Goal: Task Accomplishment & Management: Use online tool/utility

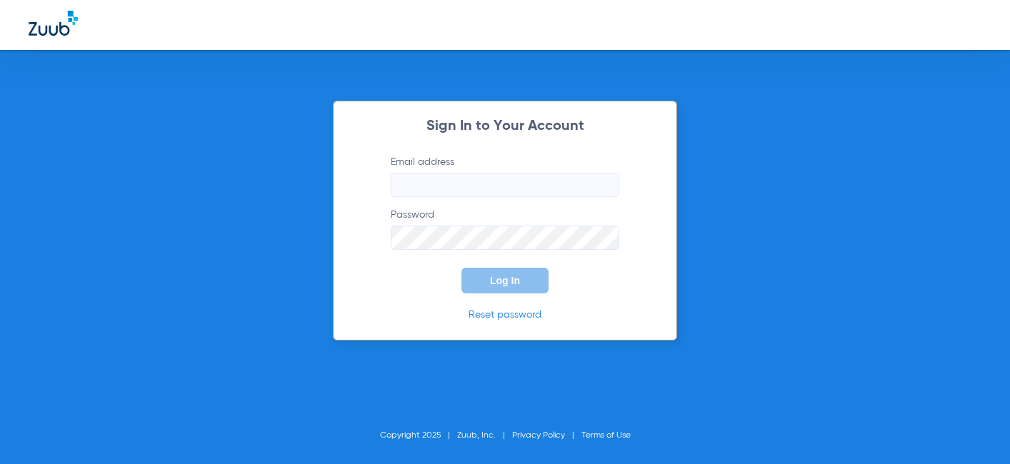
type input "[EMAIL_ADDRESS][DOMAIN_NAME]"
click at [500, 276] on span "Log In" at bounding box center [505, 280] width 30 height 11
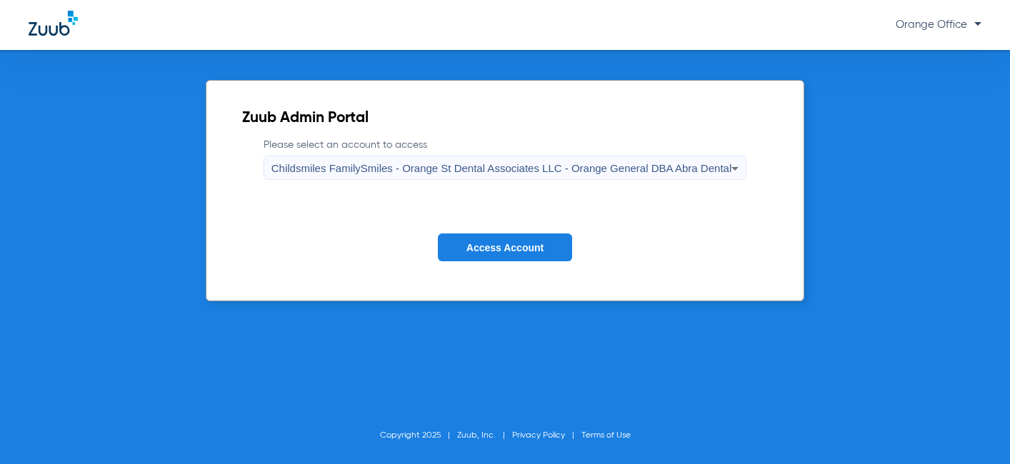
click at [507, 259] on button "Access Account" at bounding box center [505, 247] width 134 height 28
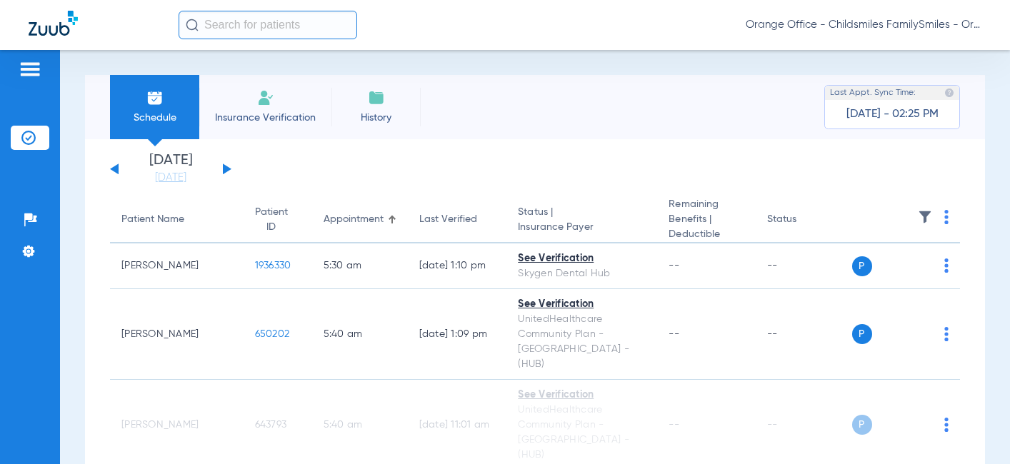
click at [808, 183] on app-single-date-navigator "[DATE] [DATE] [DATE] [DATE] [DATE] [DATE] [DATE] [DATE] [DATE] [DATE] [DATE] [D…" at bounding box center [535, 169] width 850 height 31
click at [255, 31] on input "text" at bounding box center [267, 25] width 178 height 29
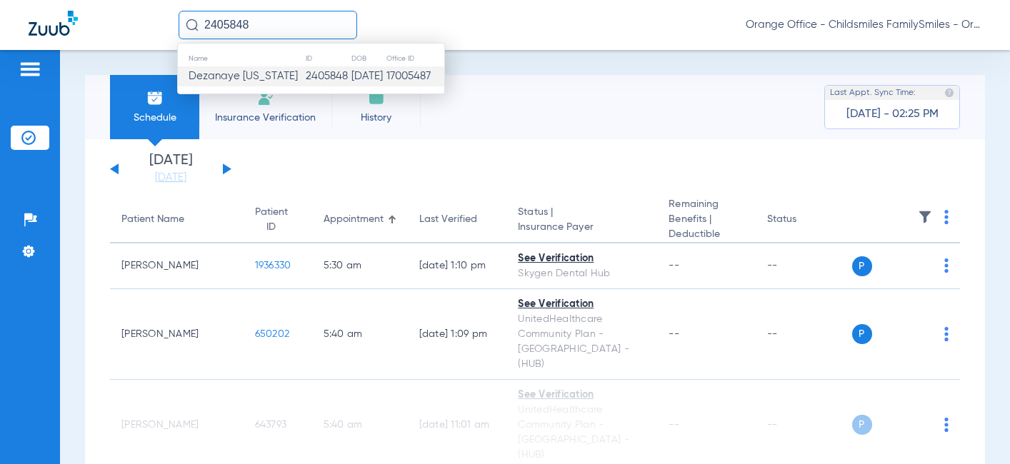
type input "2405848"
click at [241, 76] on span "Dezanaye [US_STATE]" at bounding box center [242, 76] width 109 height 11
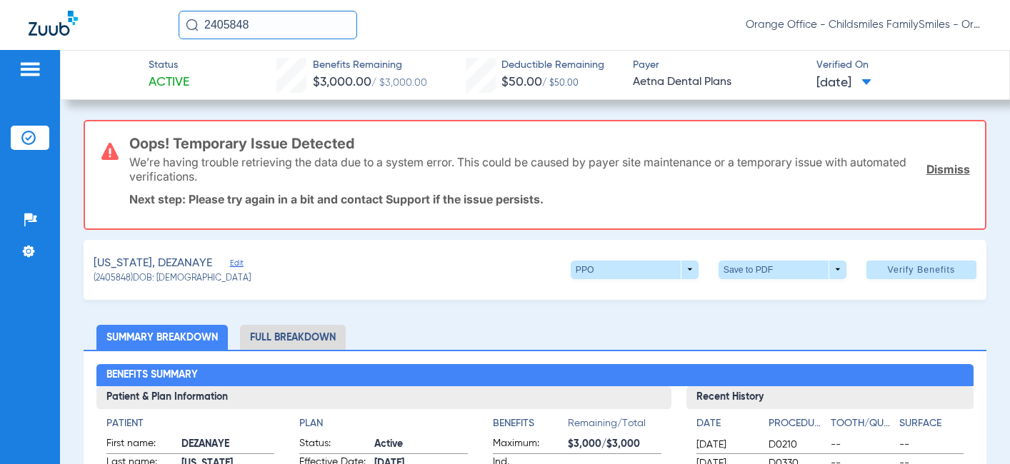
click at [243, 261] on span "Edit" at bounding box center [236, 265] width 13 height 14
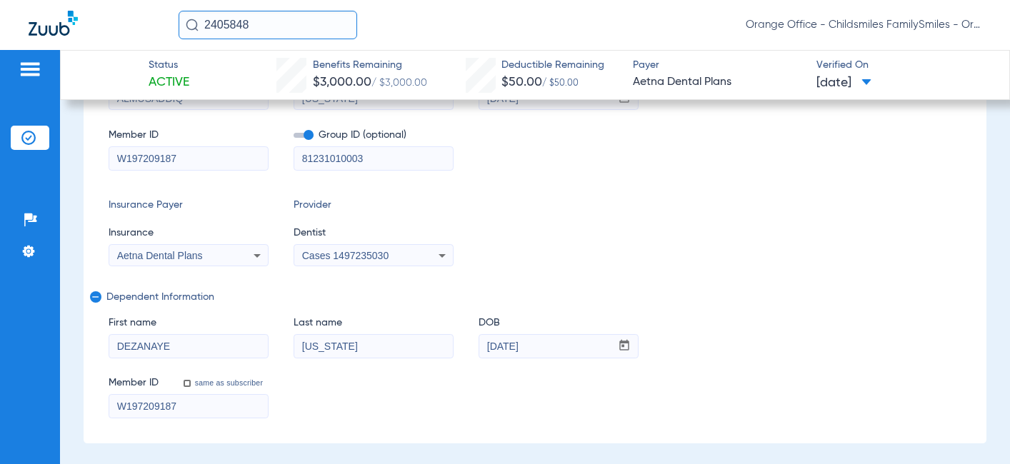
scroll to position [286, 0]
click at [184, 256] on span "Aetna Dental Plans" at bounding box center [160, 254] width 86 height 11
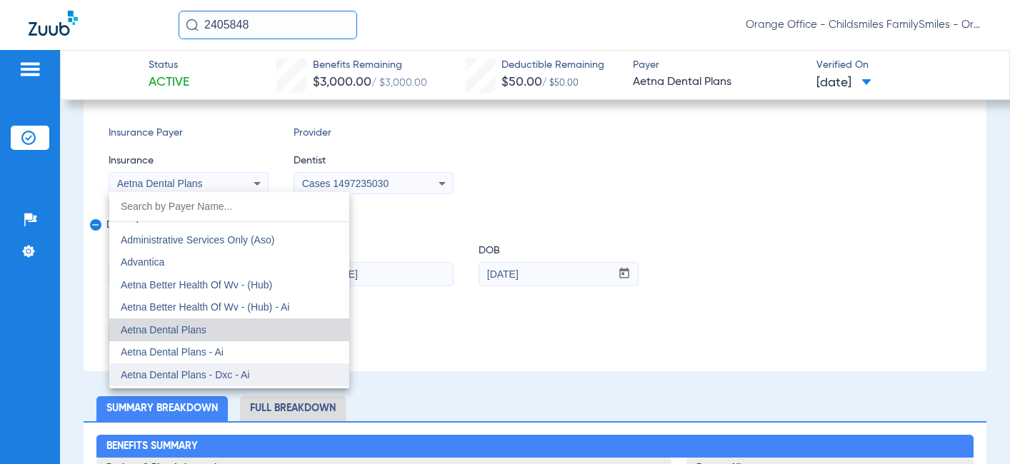
scroll to position [86, 0]
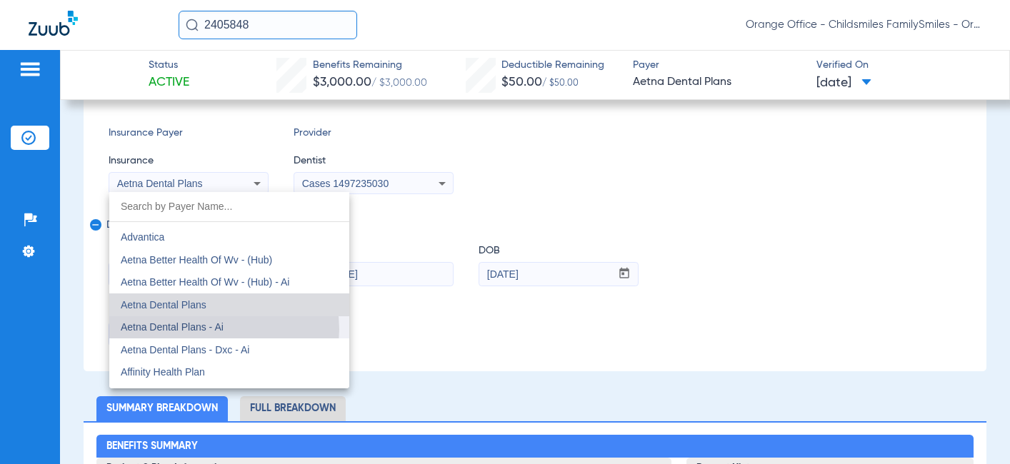
click at [218, 329] on span "Aetna Dental Plans - Ai" at bounding box center [172, 326] width 103 height 11
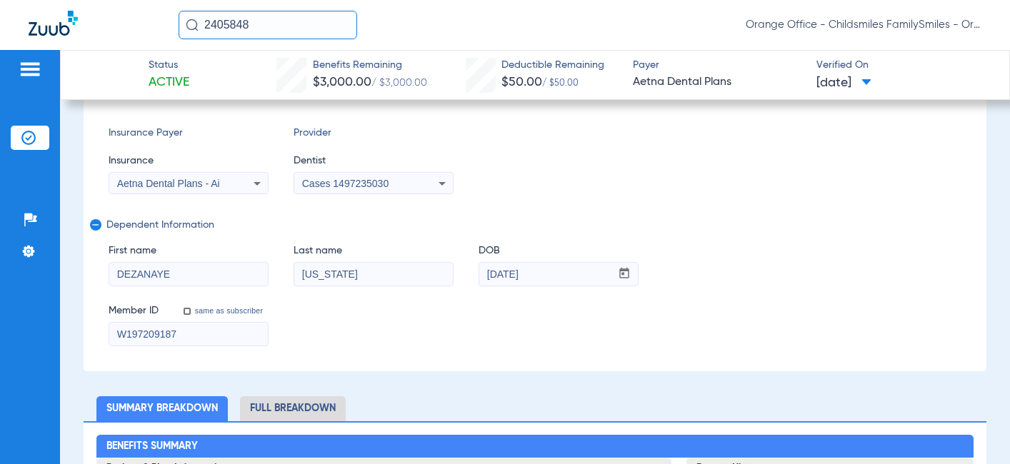
click at [403, 182] on div "Cases 1497235030" at bounding box center [359, 183] width 115 height 10
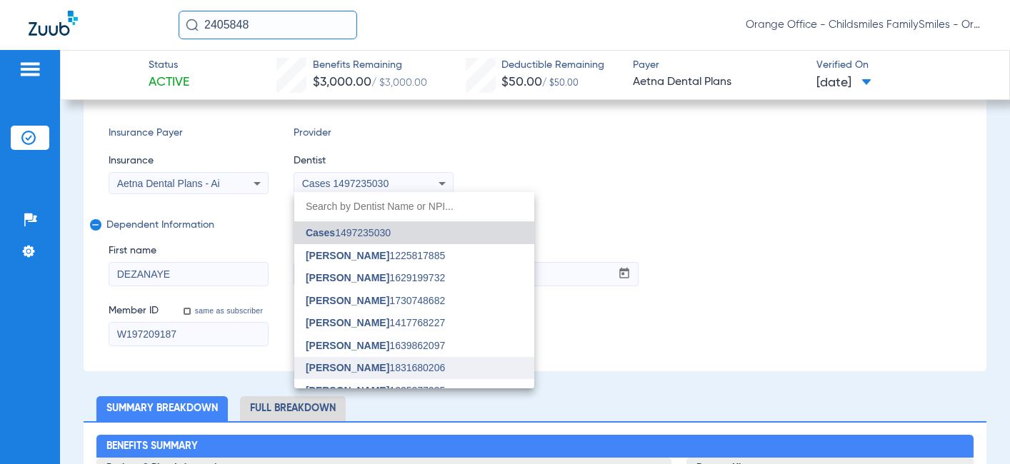
scroll to position [143, 0]
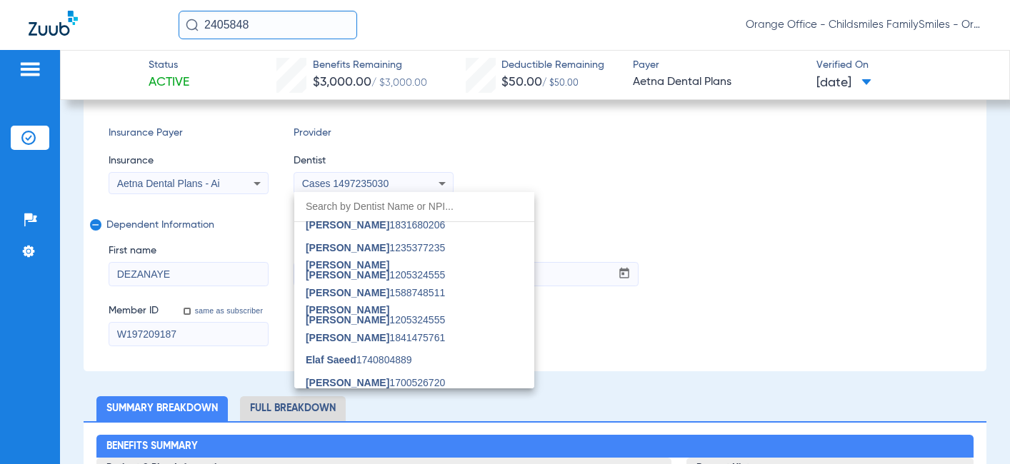
drag, startPoint x: 373, startPoint y: 313, endPoint x: 533, endPoint y: 322, distance: 159.5
click at [373, 313] on span "[PERSON_NAME] [PERSON_NAME] 1205324555" at bounding box center [414, 315] width 217 height 20
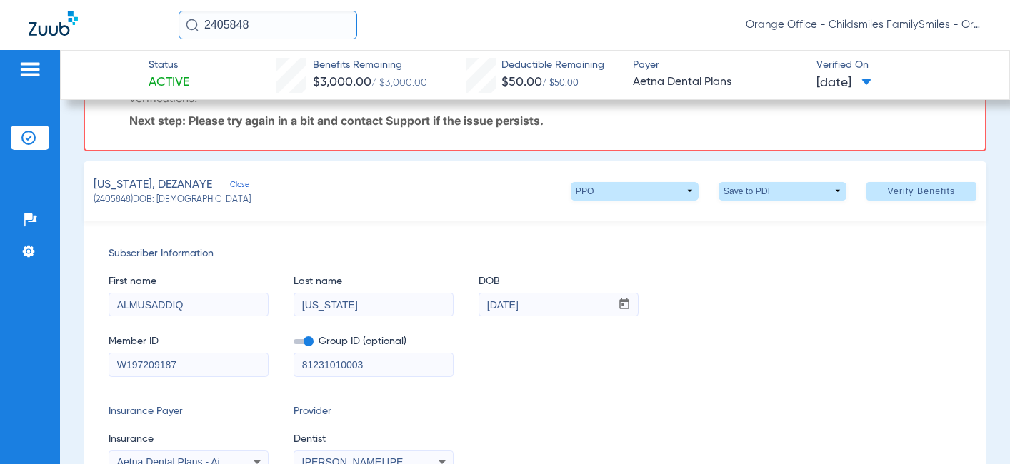
scroll to position [0, 0]
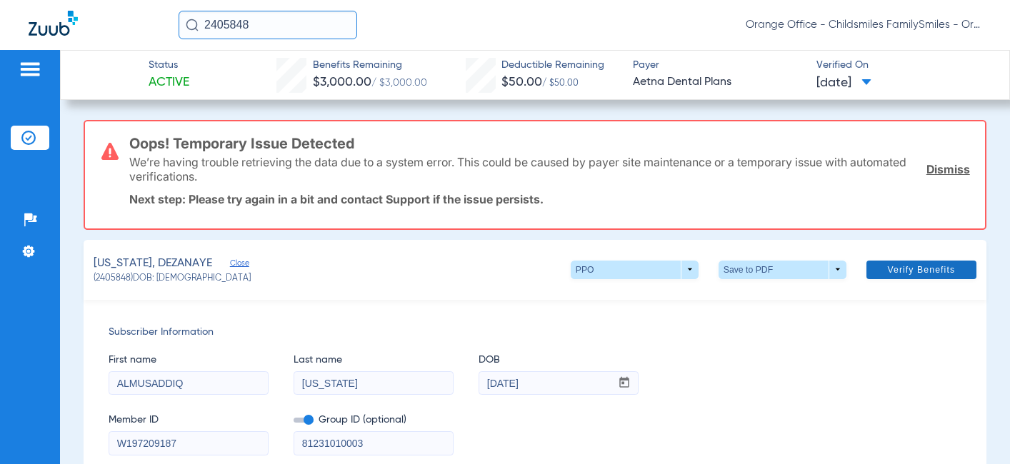
click at [935, 164] on link "Dismiss" at bounding box center [948, 169] width 44 height 14
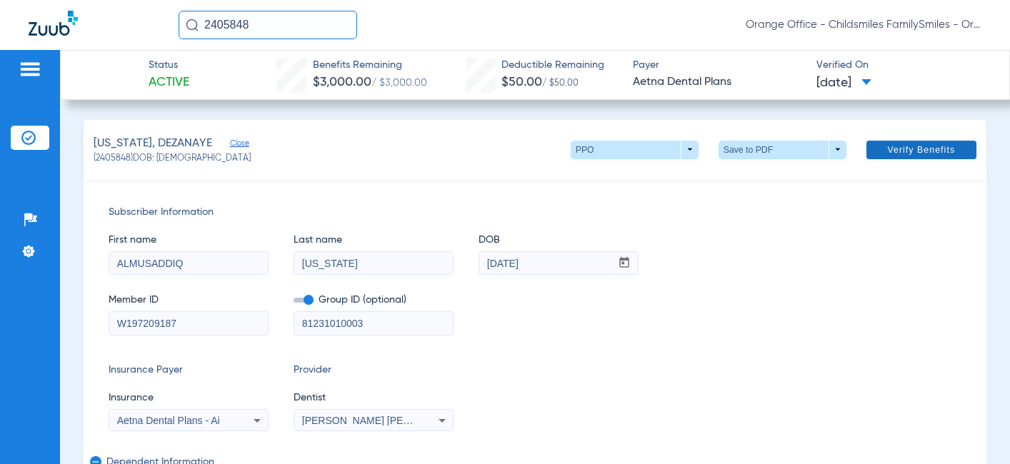
click at [917, 159] on span at bounding box center [921, 150] width 110 height 34
click at [912, 140] on span at bounding box center [921, 150] width 110 height 34
click at [880, 141] on span at bounding box center [921, 150] width 110 height 34
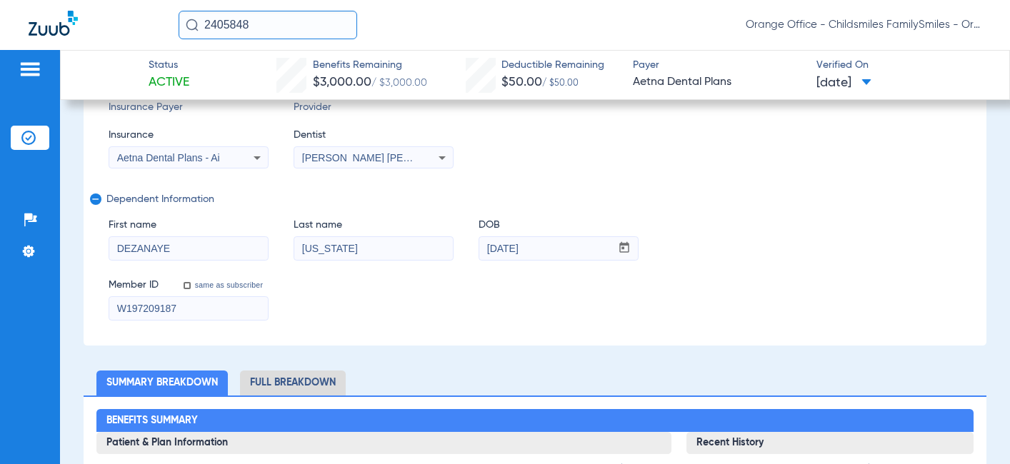
scroll to position [286, 0]
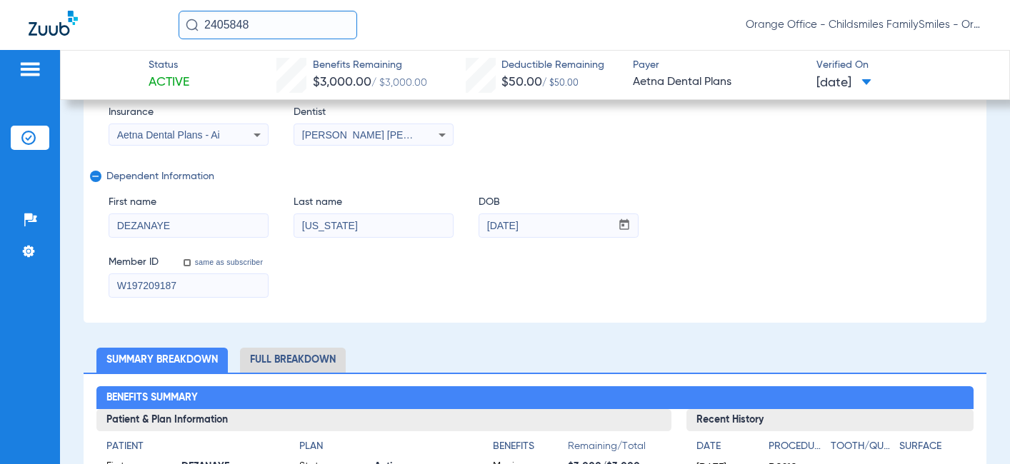
click at [769, 308] on div "Subscriber Information First name ALMUSADDIQ Last name [US_STATE] DOB mm / dd /…" at bounding box center [535, 108] width 902 height 428
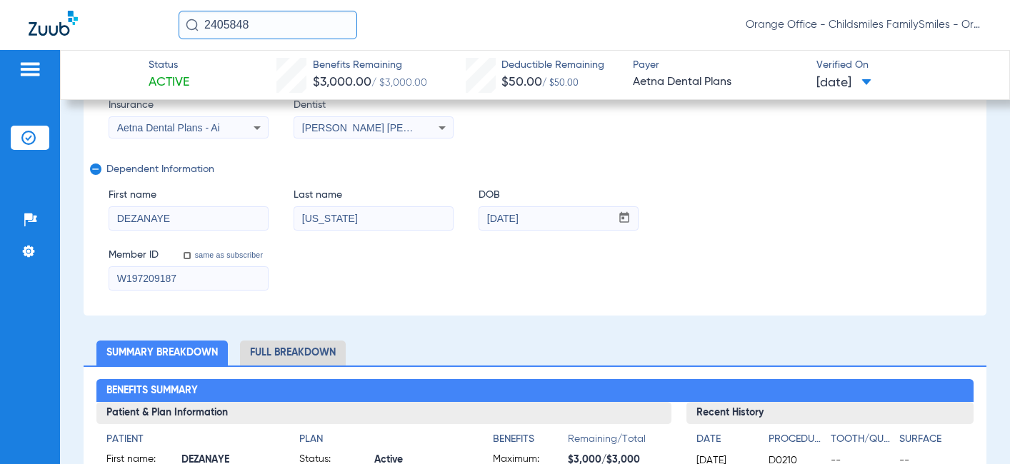
scroll to position [428, 0]
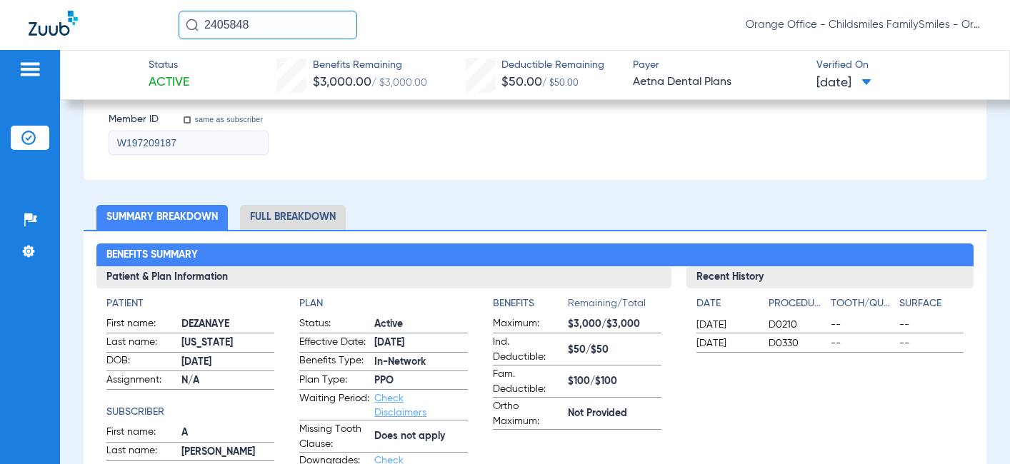
click at [276, 216] on li "Full Breakdown" at bounding box center [293, 217] width 106 height 25
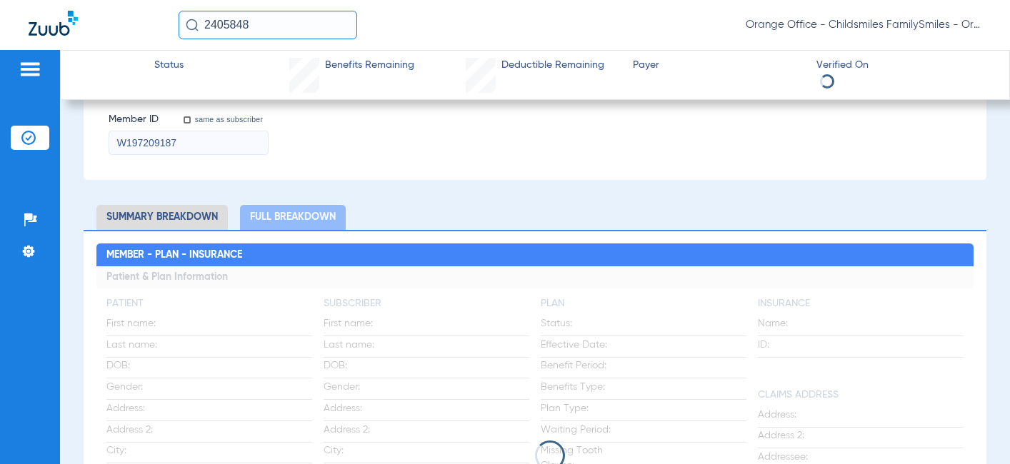
scroll to position [548, 0]
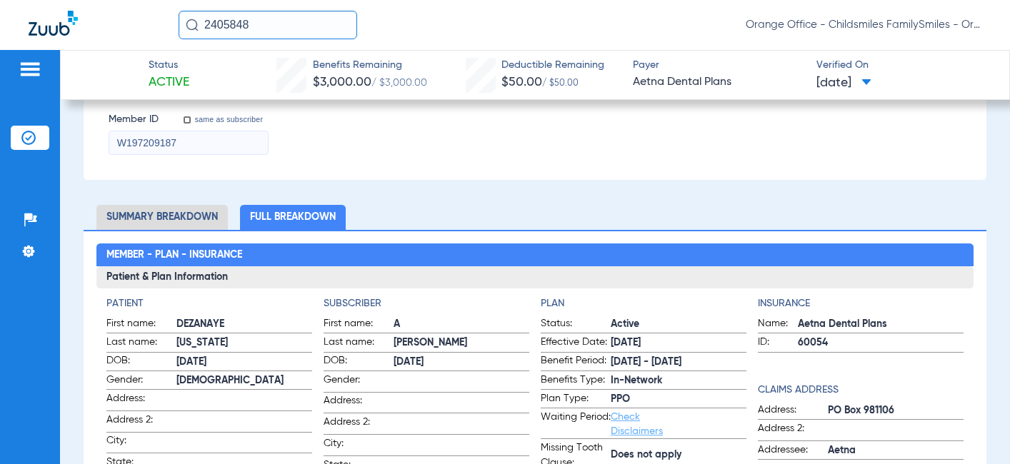
click at [200, 216] on li "Summary Breakdown" at bounding box center [161, 217] width 131 height 25
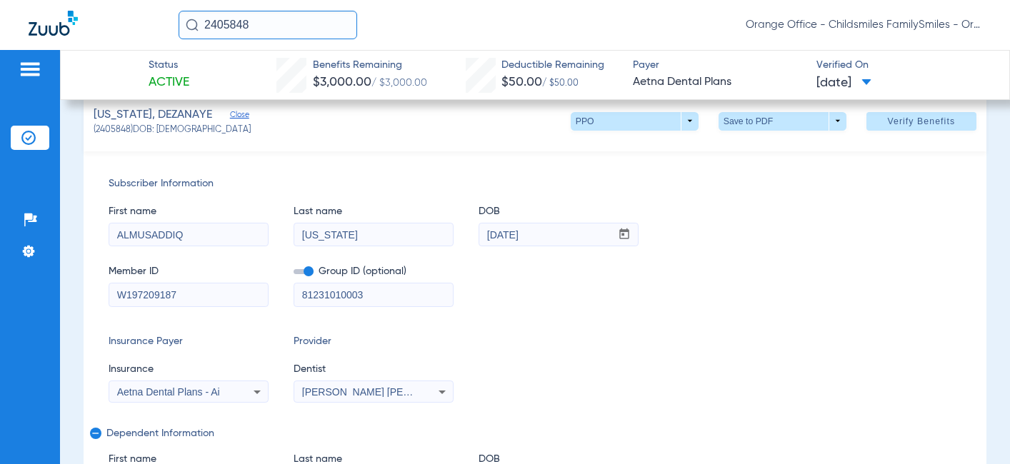
scroll to position [0, 0]
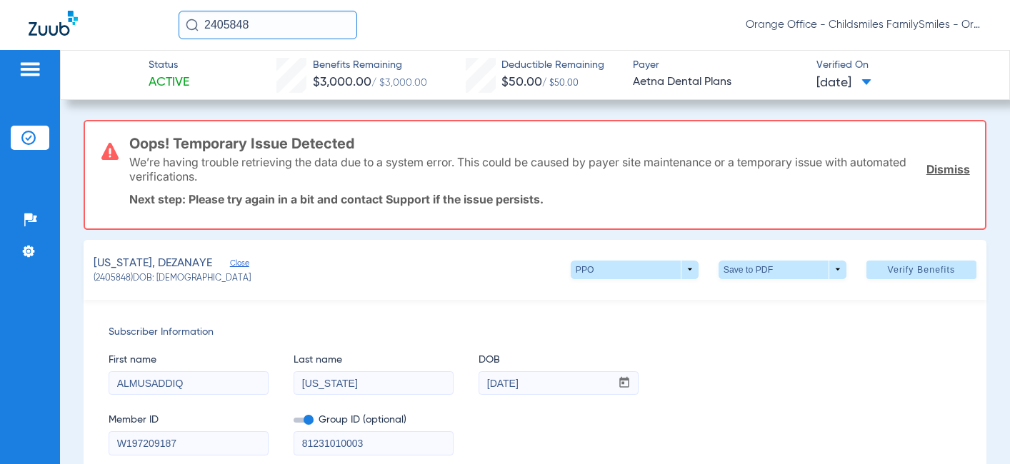
drag, startPoint x: 318, startPoint y: 11, endPoint x: 166, endPoint y: 34, distance: 153.7
click at [169, 35] on div "2405848 Orange Office - Childsmiles FamilySmiles - Orange St Dental Associates …" at bounding box center [505, 25] width 1010 height 50
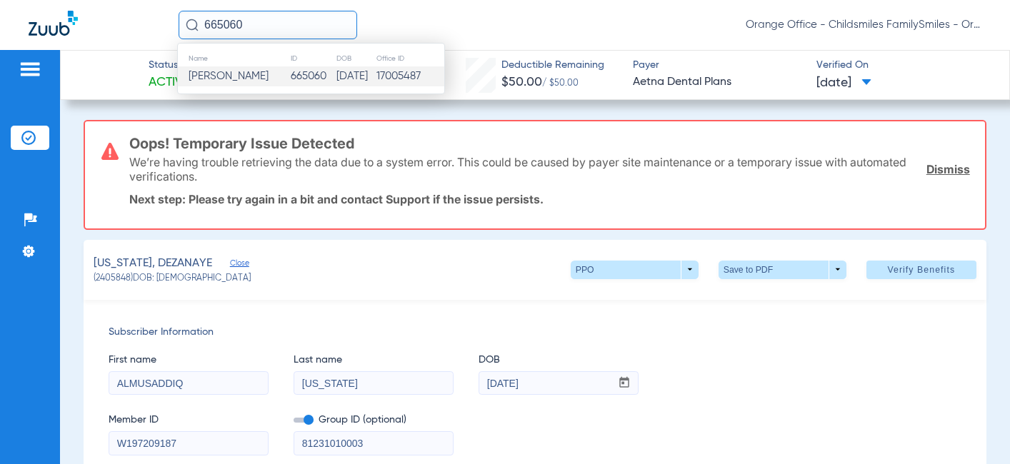
type input "665060"
click at [397, 76] on td "17005487" at bounding box center [410, 76] width 69 height 20
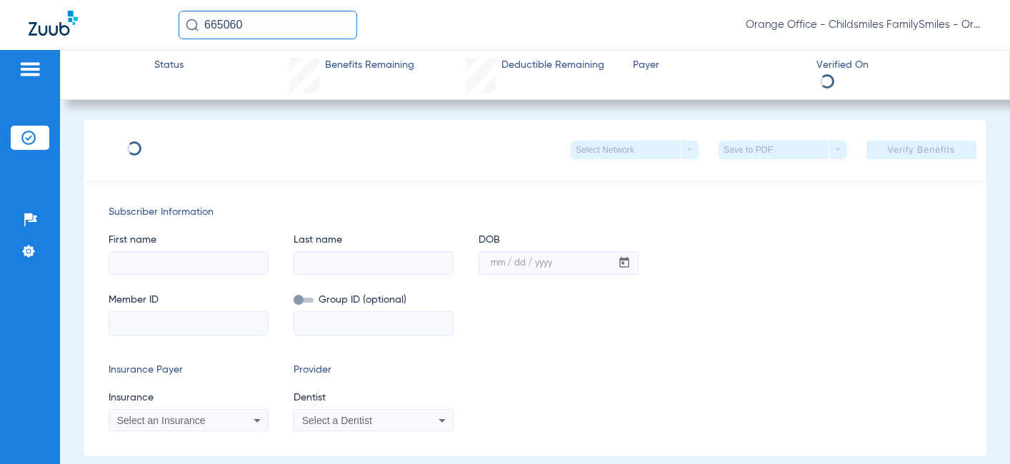
type input "[PERSON_NAME]"
type input "[DATE]"
type input "3HZN06643340"
type input "0100DN0012"
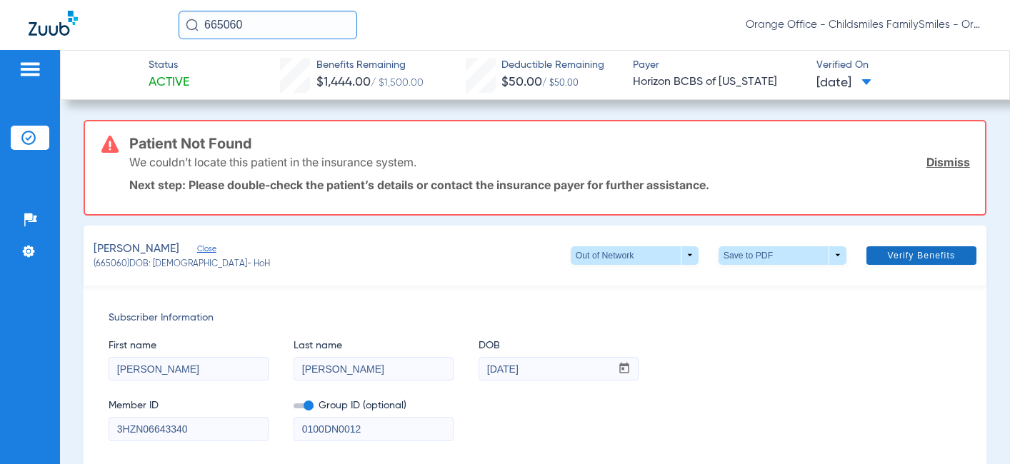
click at [950, 164] on link "Dismiss" at bounding box center [948, 162] width 44 height 14
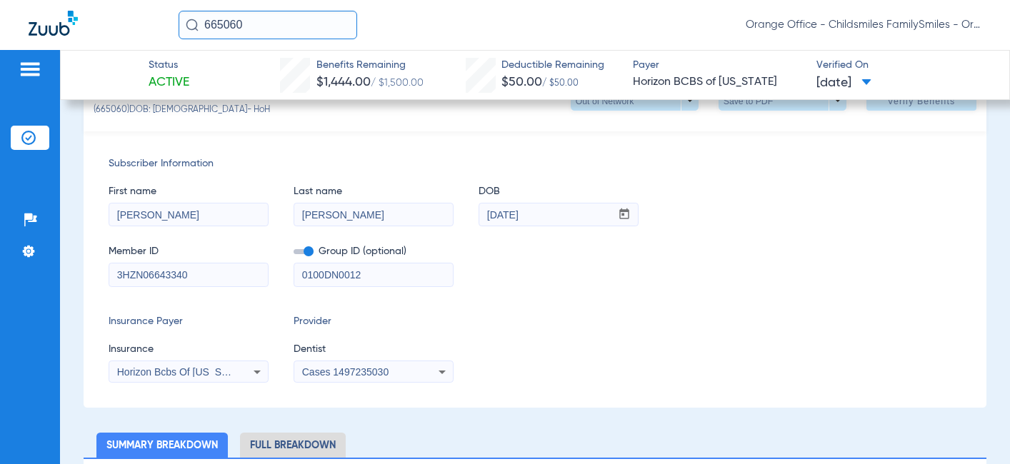
scroll to position [71, 0]
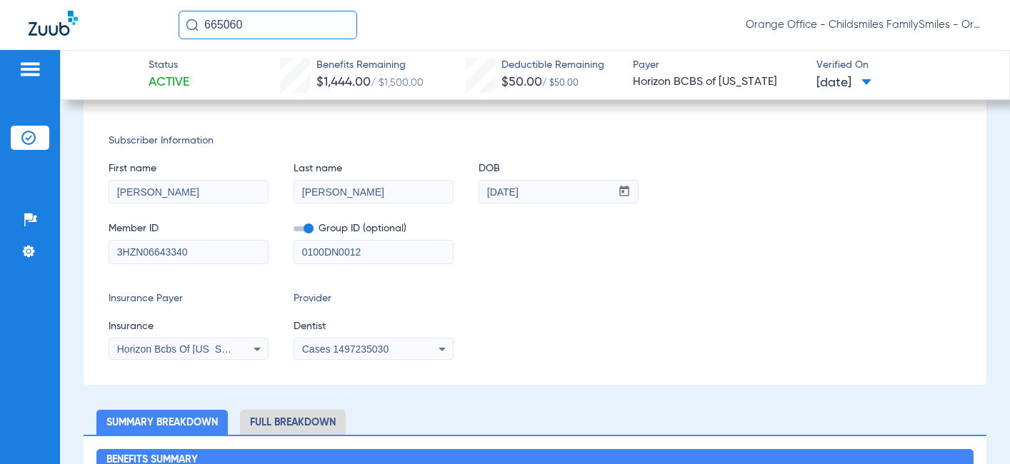
click at [211, 343] on span "Horizon Bcbs Of [US_STATE]" at bounding box center [182, 348] width 131 height 11
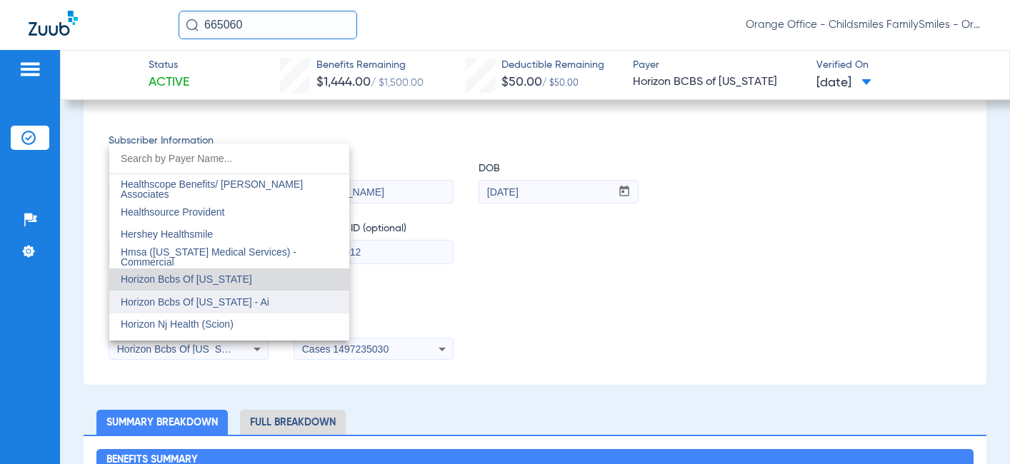
scroll to position [5101, 0]
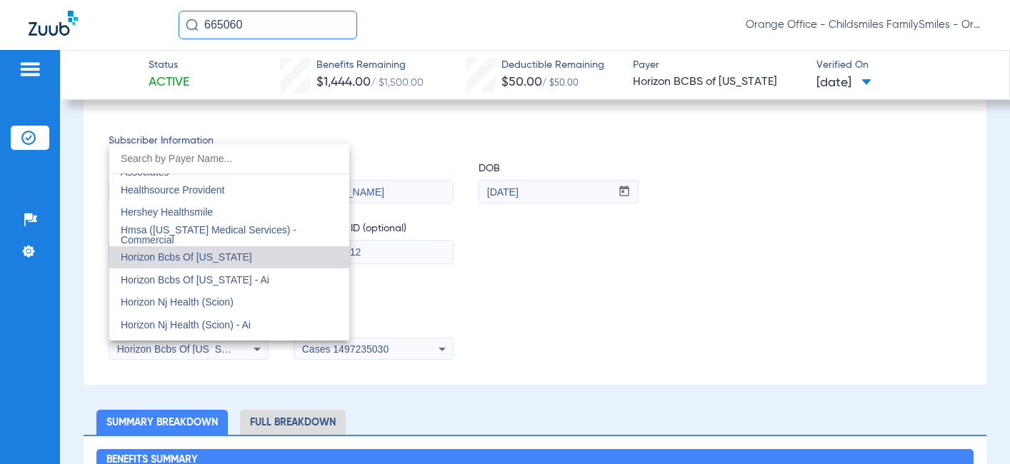
click at [251, 266] on mat-option "Horizon Bcbs Of [US_STATE]" at bounding box center [229, 257] width 240 height 23
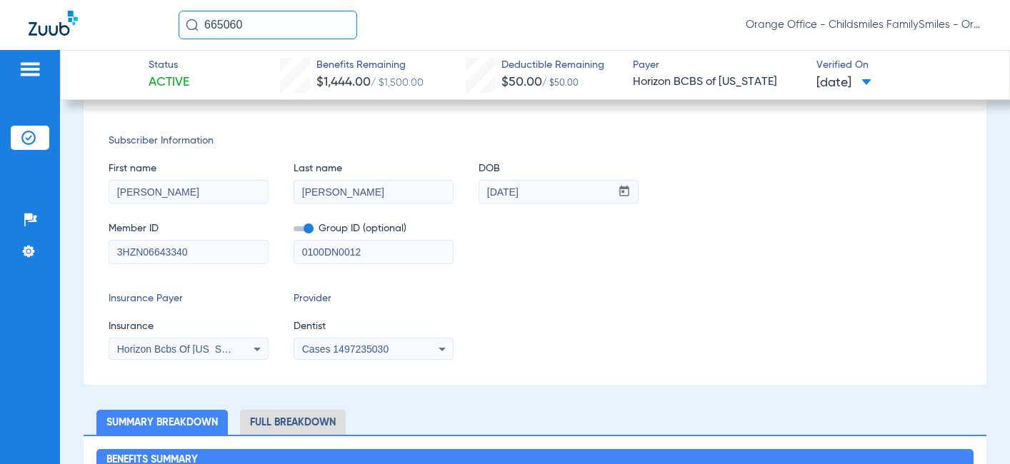
click at [186, 339] on mat-select "Horizon Bcbs Of [US_STATE]" at bounding box center [189, 349] width 160 height 23
click at [189, 349] on span "Horizon Bcbs Of [US_STATE]" at bounding box center [182, 348] width 131 height 11
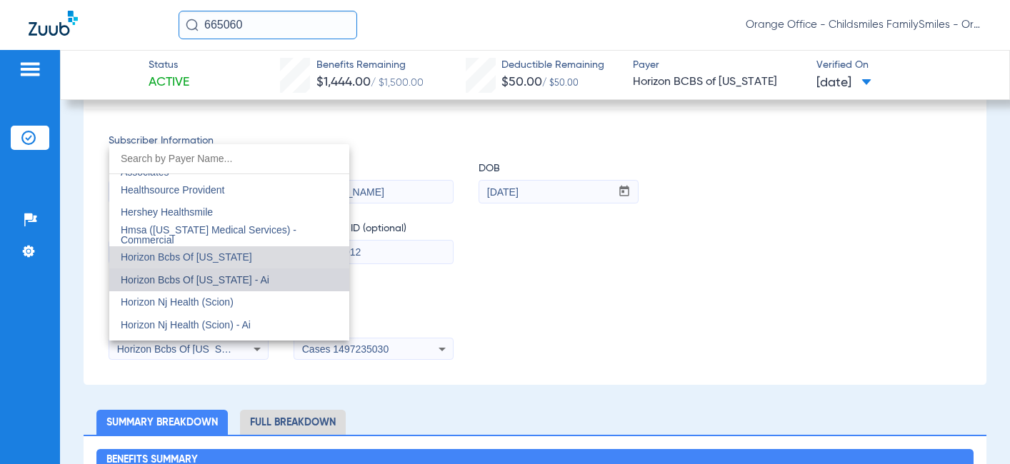
click at [239, 278] on span "Horizon Bcbs Of [US_STATE] - Ai" at bounding box center [195, 279] width 149 height 11
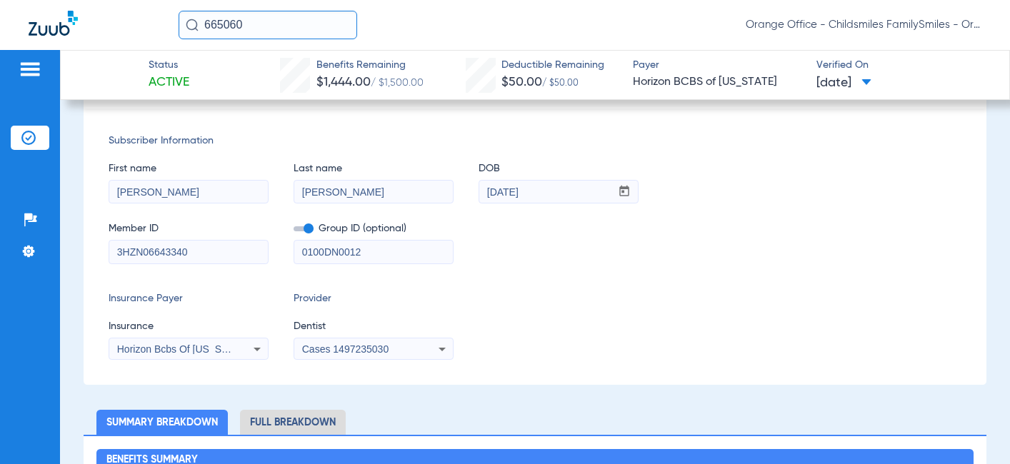
click at [349, 346] on span "Cases 1497235030" at bounding box center [345, 348] width 86 height 11
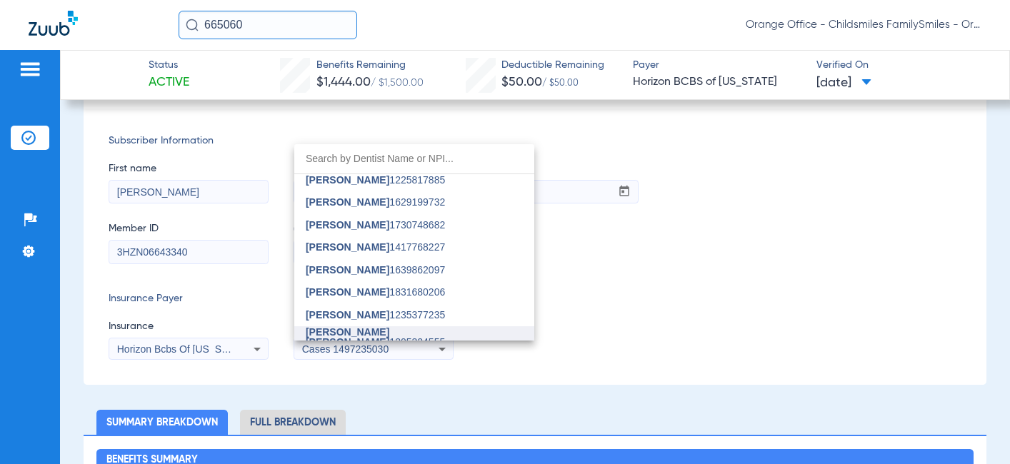
scroll to position [71, 0]
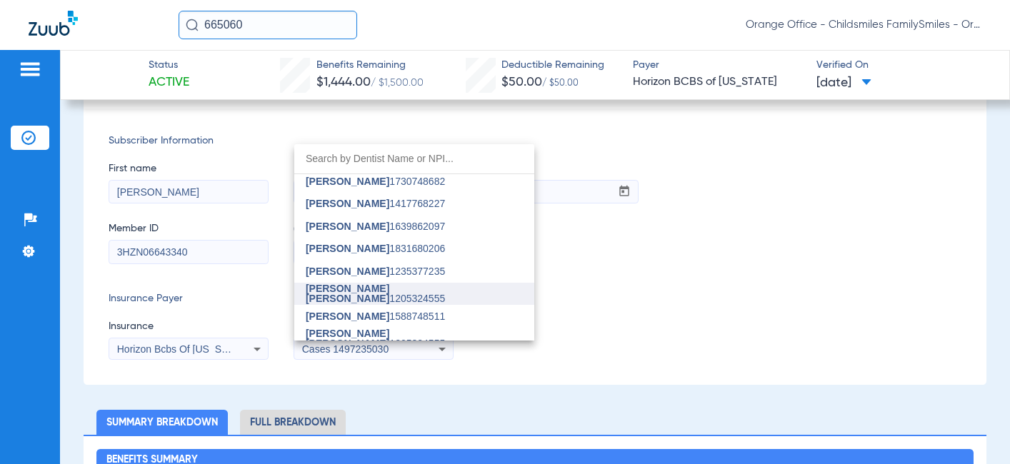
click at [364, 287] on span "[PERSON_NAME] [PERSON_NAME] 1205324555" at bounding box center [414, 293] width 217 height 20
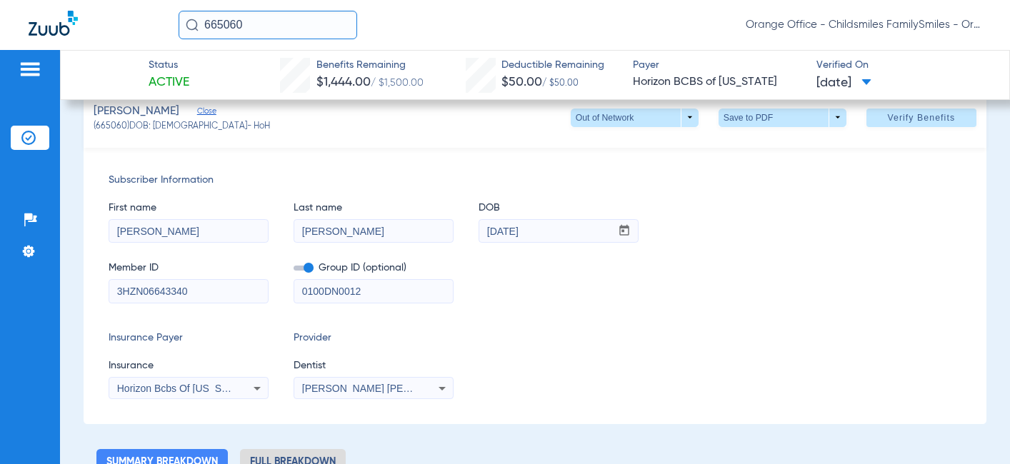
scroll to position [0, 0]
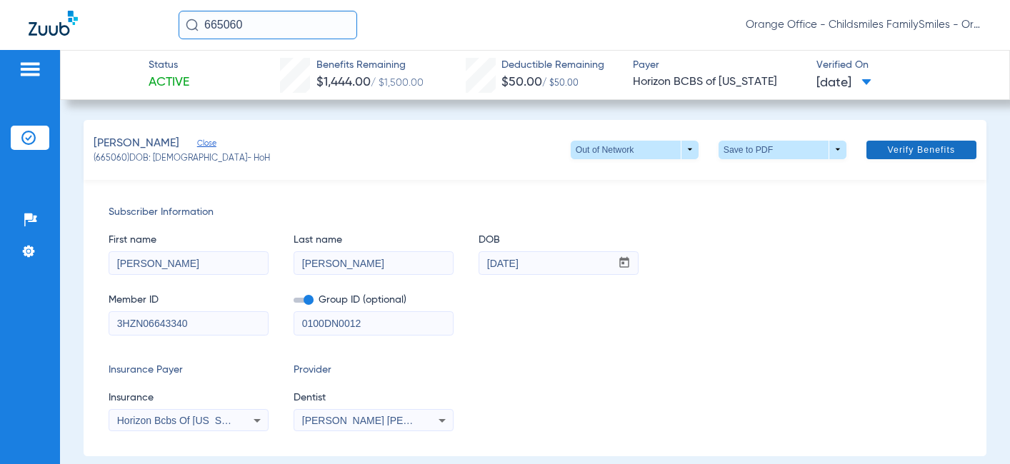
click at [923, 155] on span "Verify Benefits" at bounding box center [921, 149] width 68 height 11
click at [932, 147] on span "Verify Benefits" at bounding box center [921, 149] width 68 height 11
click at [923, 155] on span "Verify Benefits" at bounding box center [921, 149] width 68 height 11
click at [927, 149] on span "Verify Benefits" at bounding box center [921, 149] width 68 height 11
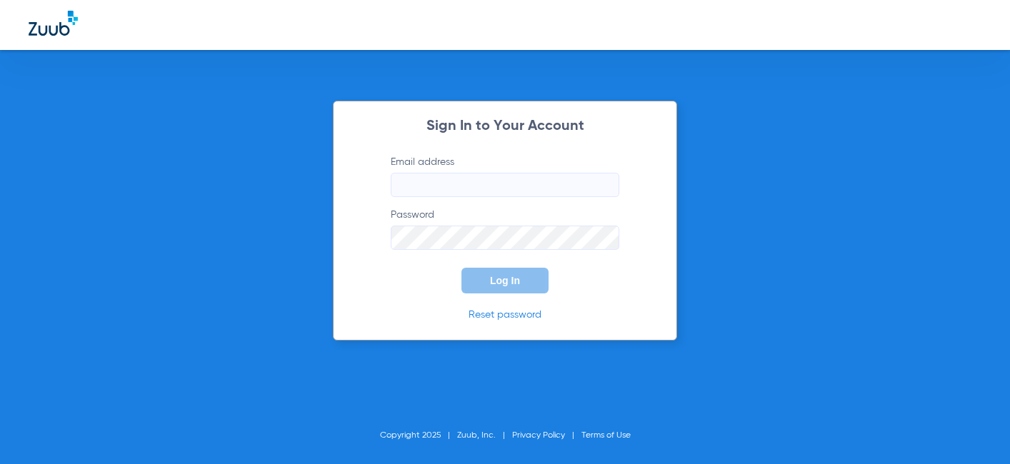
type input "[EMAIL_ADDRESS][DOMAIN_NAME]"
click at [478, 271] on button "Log In" at bounding box center [504, 281] width 87 height 26
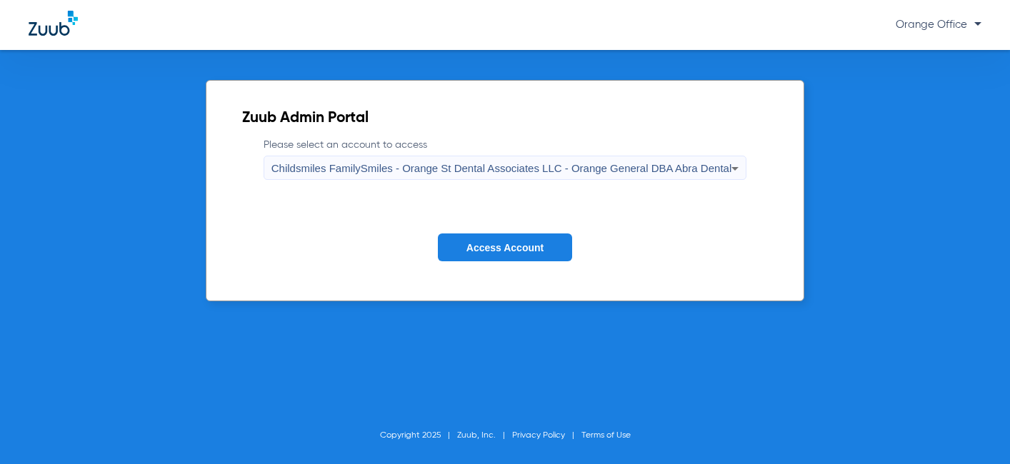
click at [477, 244] on span "Access Account" at bounding box center [504, 247] width 77 height 11
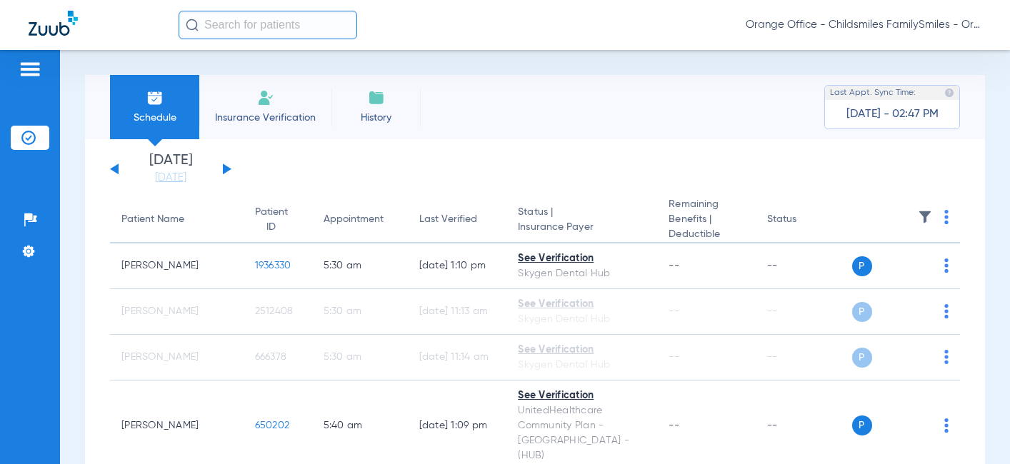
click at [258, 24] on input "text" at bounding box center [267, 25] width 178 height 29
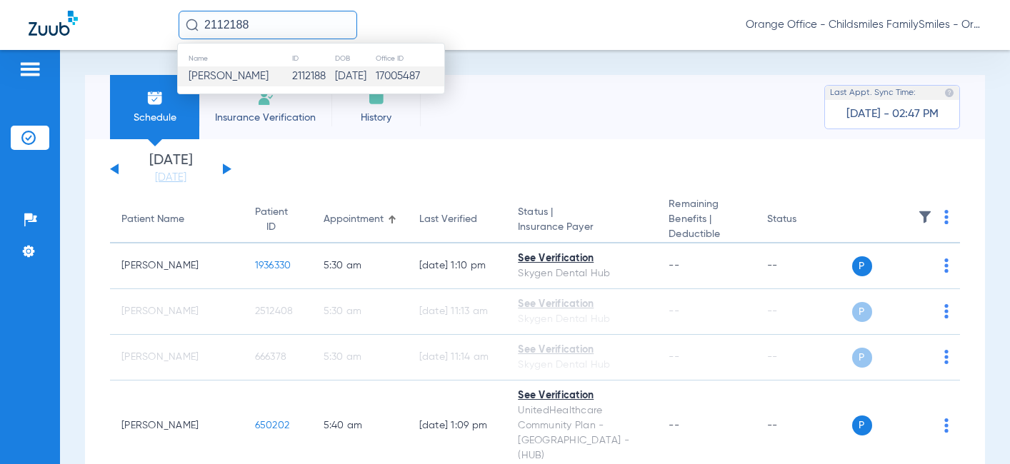
type input "2112188"
click at [268, 75] on span "Jade Jennetthogue" at bounding box center [228, 76] width 80 height 11
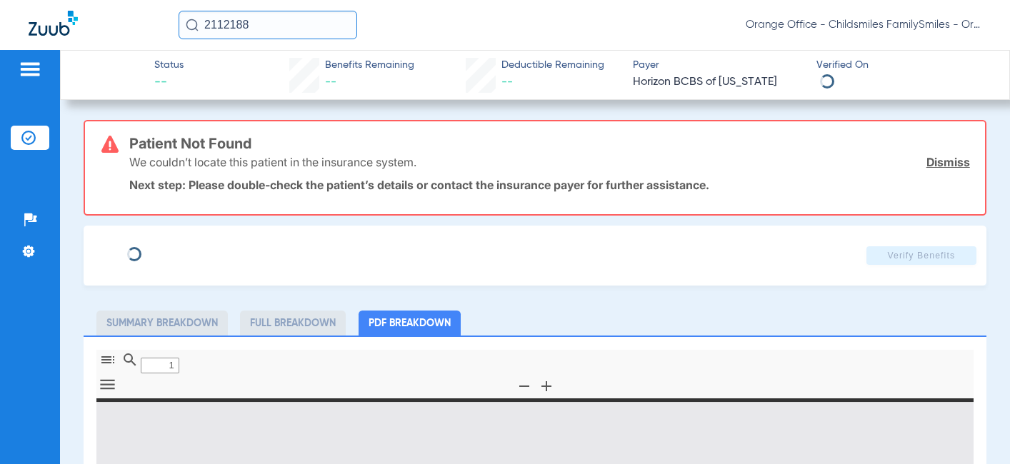
type input "0"
select select "page-width"
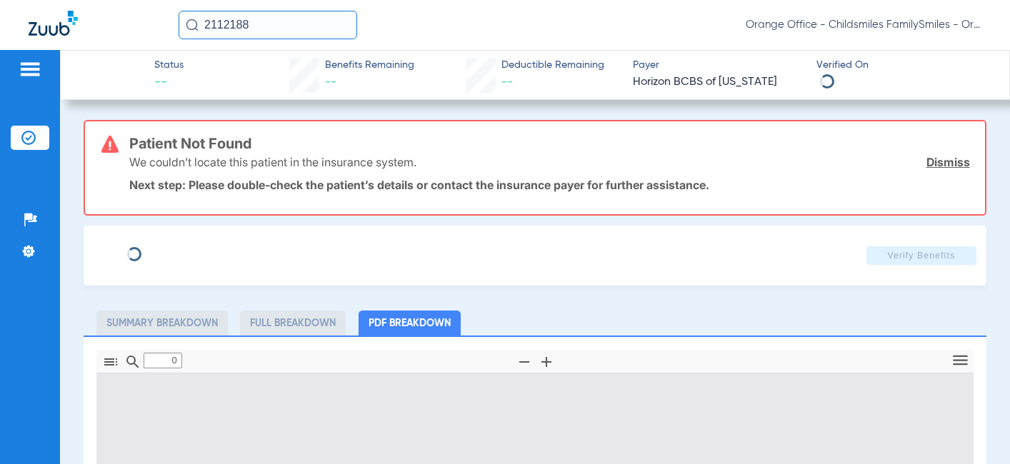
type input "1"
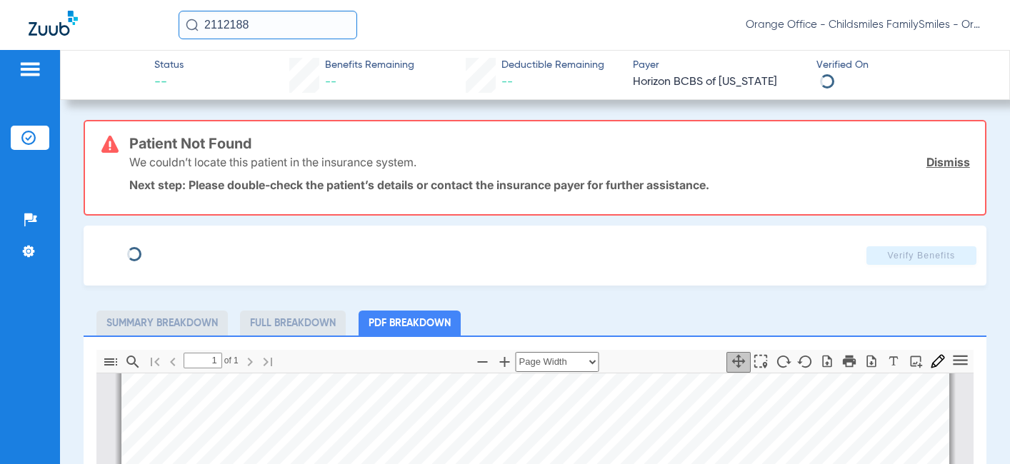
click at [926, 169] on link "Dismiss" at bounding box center [948, 162] width 44 height 14
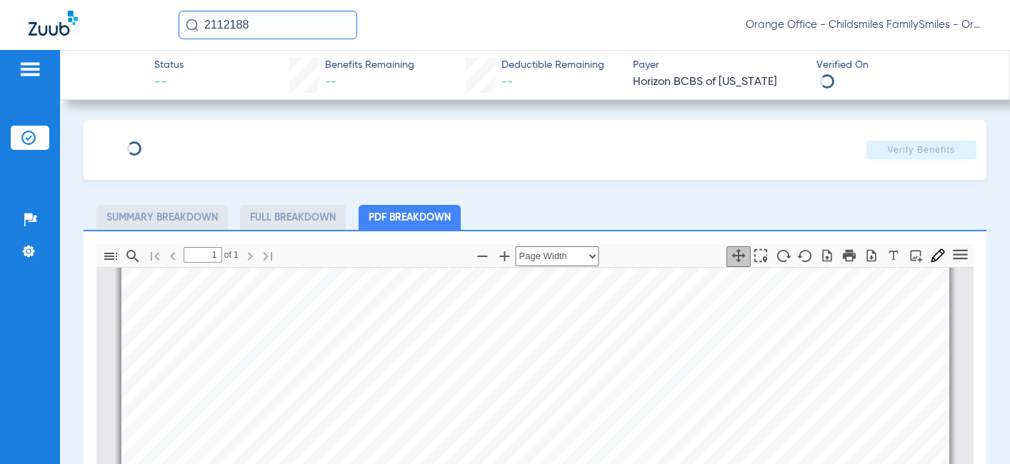
type input "JANICE"
type input "JENNETTHOGUE"
type input "03/30/1988"
type input "3HZN28705460"
type input "0761081171"
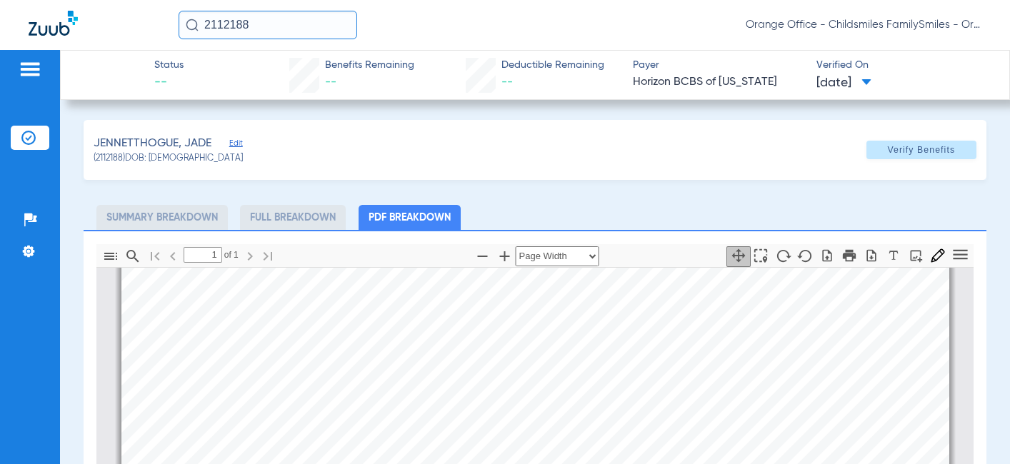
click at [237, 143] on span "Edit" at bounding box center [235, 146] width 13 height 14
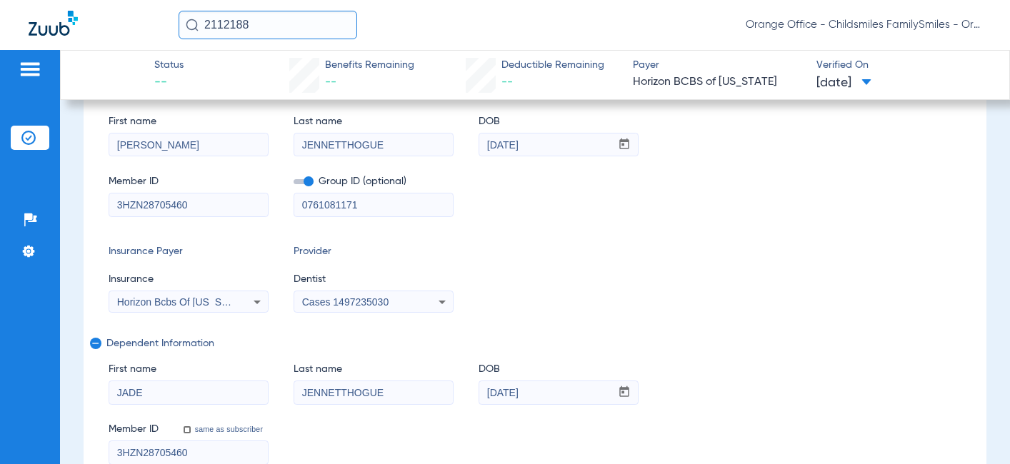
scroll to position [143, 0]
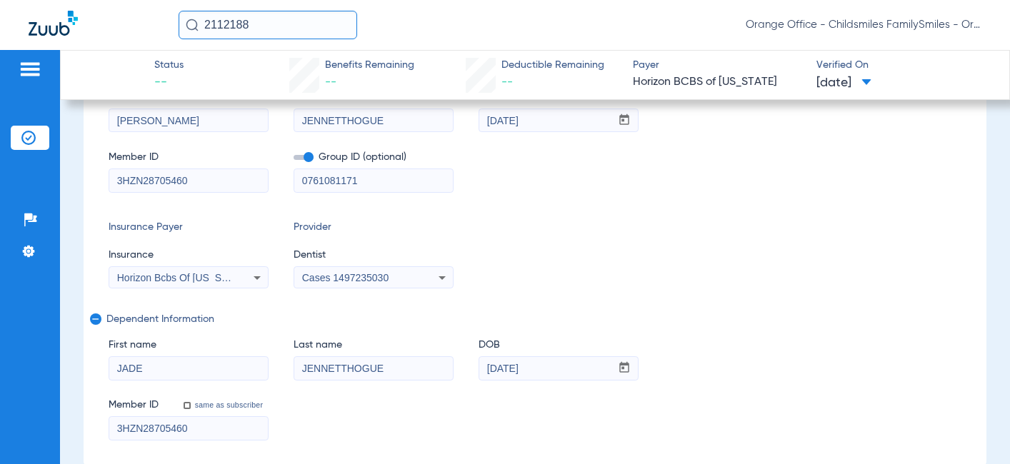
click at [361, 276] on span "Cases 1497235030" at bounding box center [345, 277] width 86 height 11
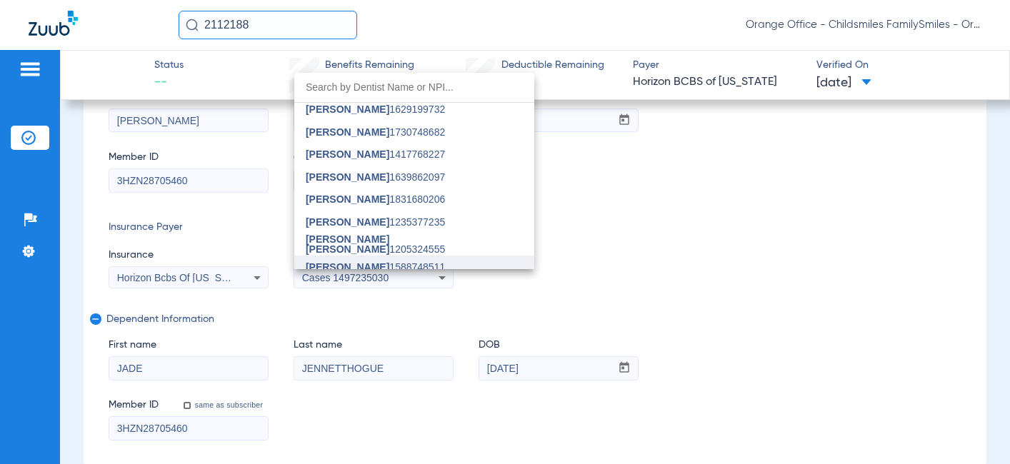
scroll to position [71, 0]
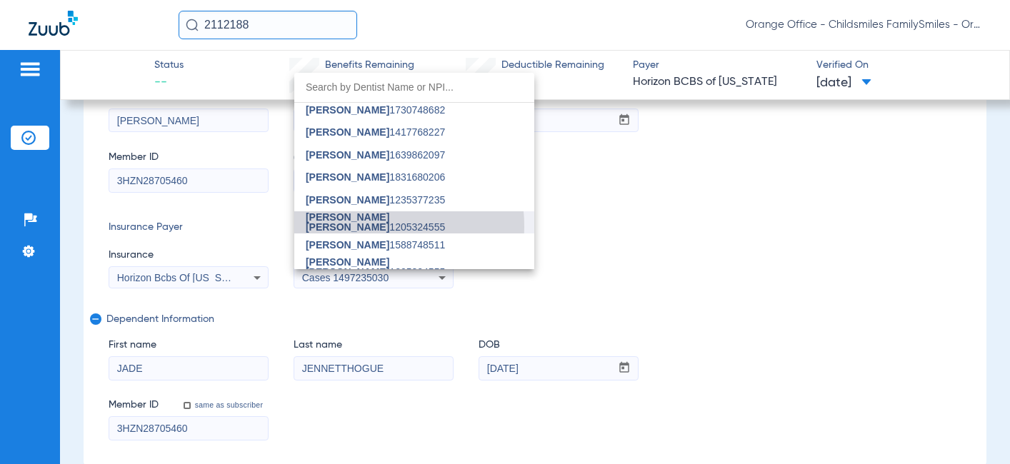
click at [360, 226] on span "[PERSON_NAME] [PERSON_NAME] 1205324555" at bounding box center [414, 222] width 217 height 20
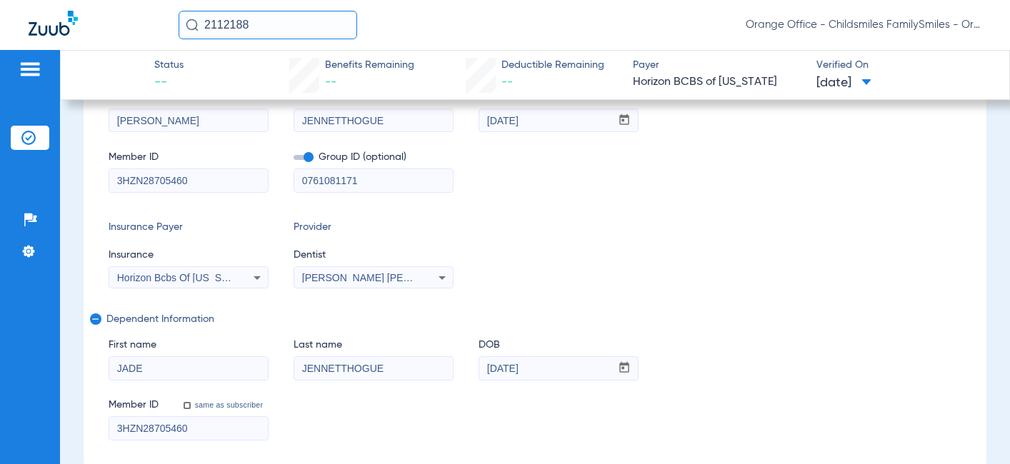
click at [217, 273] on span "Horizon Bcbs Of [US_STATE]" at bounding box center [182, 277] width 131 height 11
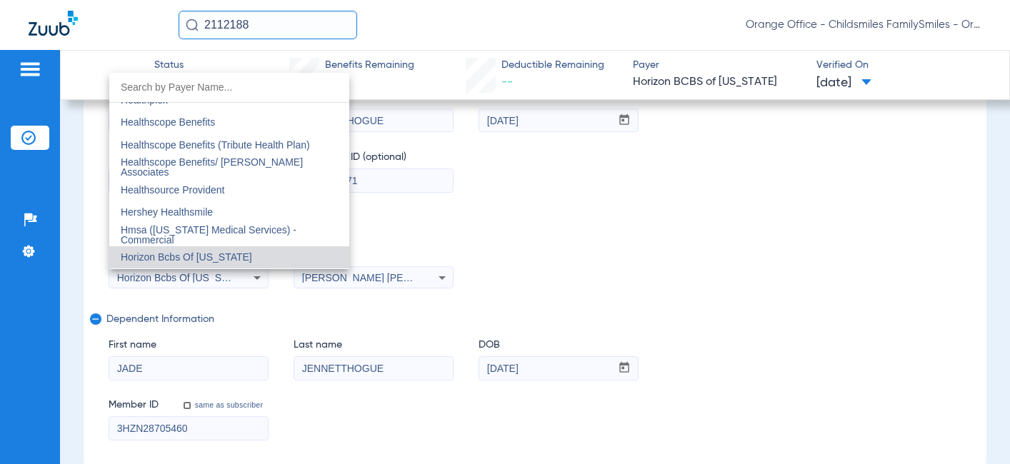
scroll to position [5101, 0]
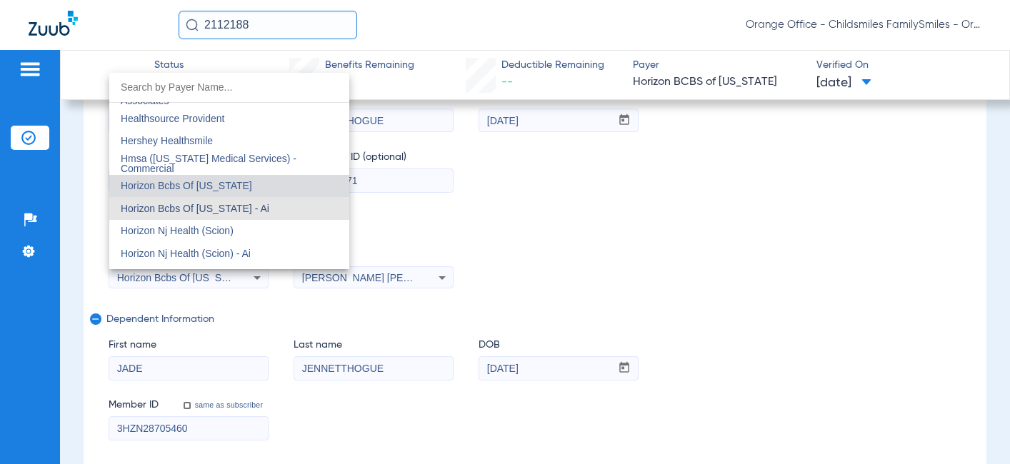
drag, startPoint x: 231, startPoint y: 208, endPoint x: 627, endPoint y: 161, distance: 399.0
click at [233, 208] on span "Horizon Bcbs Of [US_STATE] - Ai" at bounding box center [195, 208] width 149 height 11
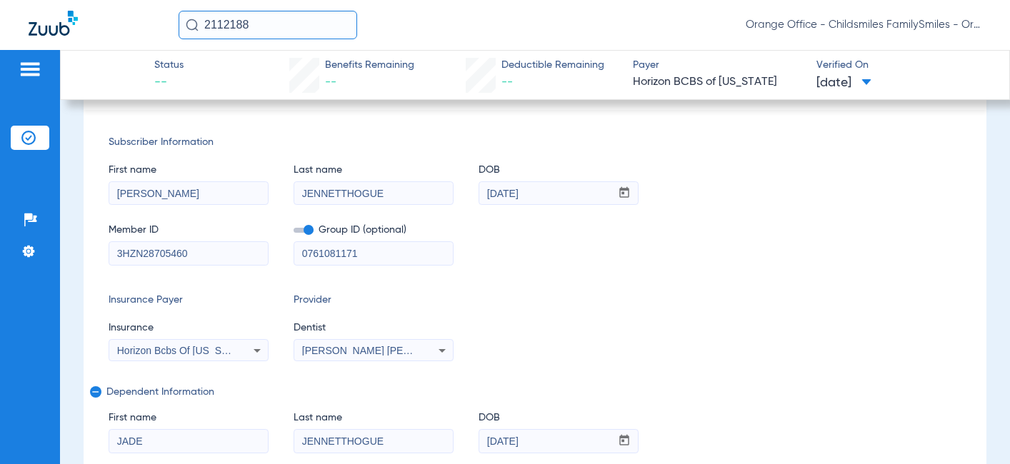
scroll to position [0, 0]
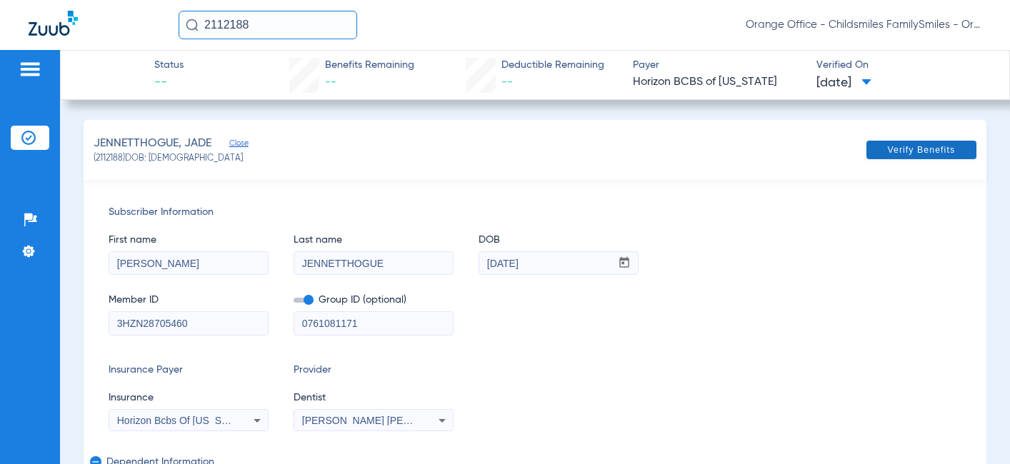
click at [900, 153] on span "Verify Benefits" at bounding box center [921, 149] width 68 height 11
click at [661, 355] on div "Subscriber Information First name JANICE Last name JENNETTHOGUE DOB mm / dd / y…" at bounding box center [535, 394] width 902 height 428
